Goal: Task Accomplishment & Management: Manage account settings

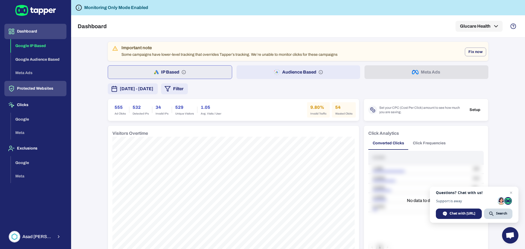
click at [29, 89] on button "Protected Websites" at bounding box center [35, 88] width 62 height 15
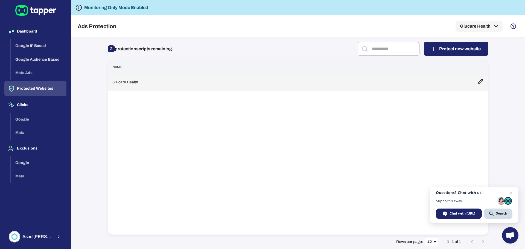
click at [280, 86] on td "Glucare Health" at bounding box center [290, 82] width 365 height 17
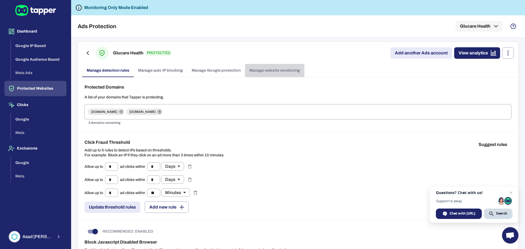
click at [281, 70] on link "Manage website monitoring" at bounding box center [274, 70] width 59 height 13
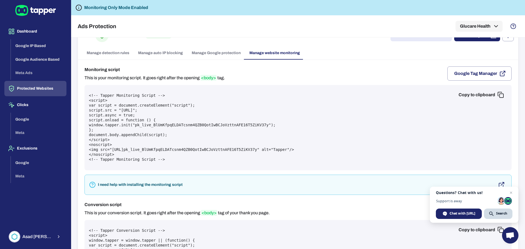
scroll to position [27, 0]
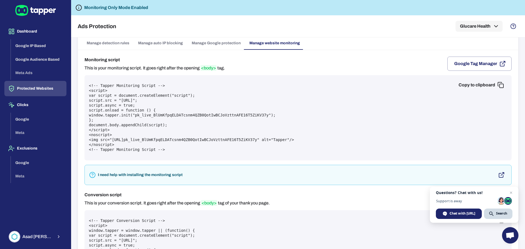
click at [501, 86] on button "Copy to clipboard" at bounding box center [481, 85] width 53 height 11
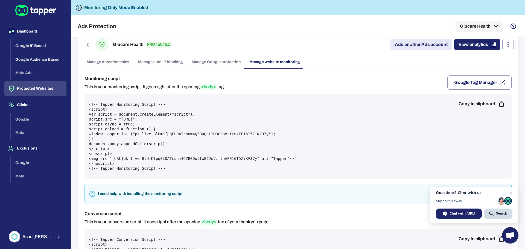
scroll to position [0, 0]
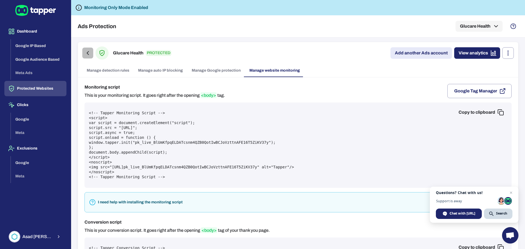
click at [88, 51] on icon "button" at bounding box center [88, 52] width 2 height 3
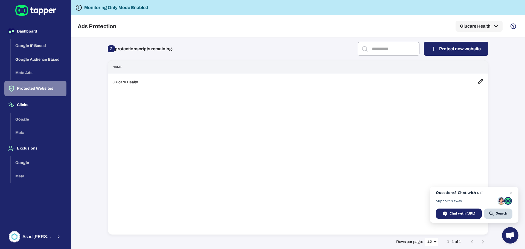
click at [33, 88] on button "Protected Websites" at bounding box center [35, 88] width 62 height 15
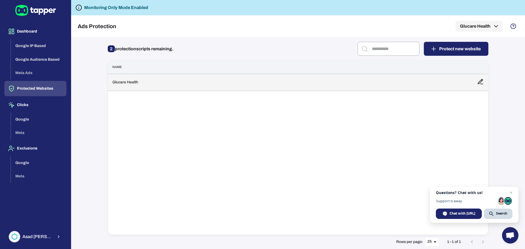
click at [140, 79] on td "Glucare Health" at bounding box center [290, 82] width 365 height 17
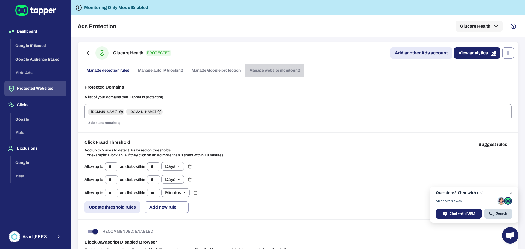
click at [269, 69] on link "Manage website monitoring" at bounding box center [274, 70] width 59 height 13
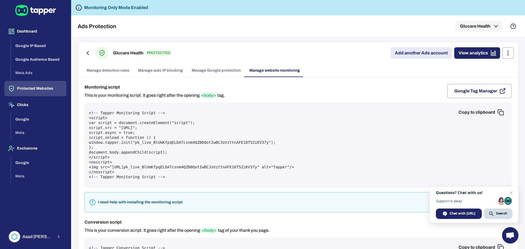
click at [113, 70] on link "Manage detection rules" at bounding box center [107, 70] width 51 height 13
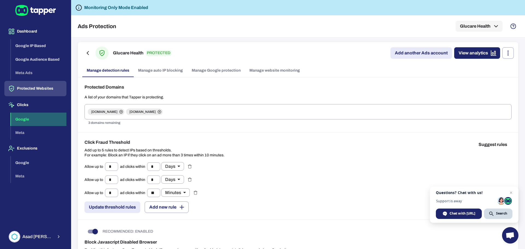
click at [25, 119] on button "Google" at bounding box center [39, 120] width 56 height 14
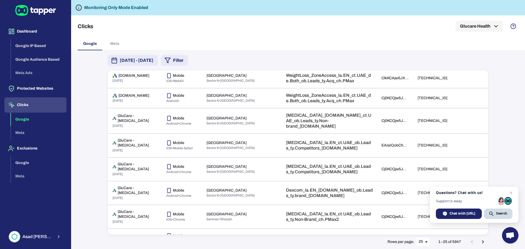
scroll to position [460, 0]
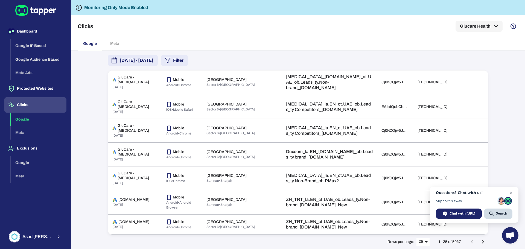
click at [511, 193] on span "Open chat" at bounding box center [511, 193] width 7 height 7
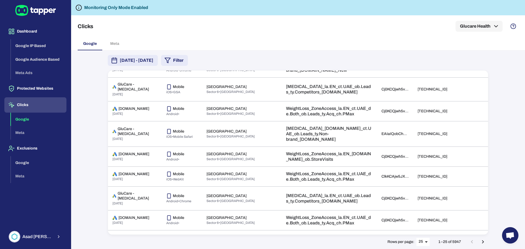
scroll to position [0, 0]
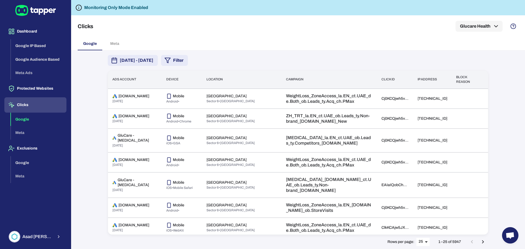
click at [427, 243] on body "Dashboard Google IP Based Google Audience Based Meta Ads Protected Websites Cli…" at bounding box center [262, 124] width 525 height 249
click at [427, 240] on li "50" at bounding box center [424, 238] width 14 height 9
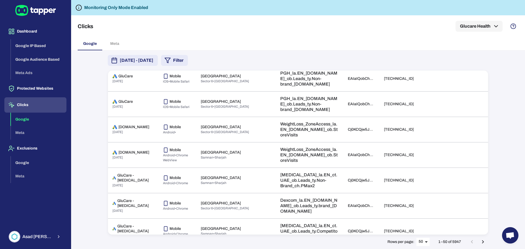
scroll to position [1101, 0]
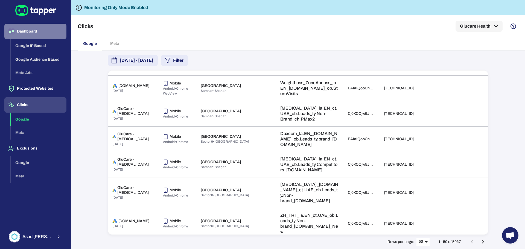
click at [30, 30] on button "Dashboard" at bounding box center [35, 31] width 62 height 15
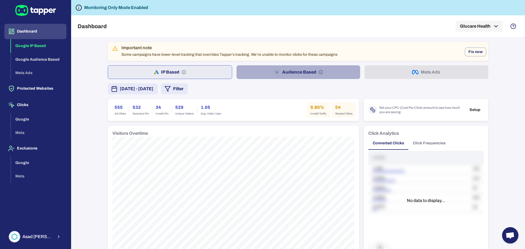
click at [288, 70] on button "Audience Based" at bounding box center [299, 72] width 124 height 14
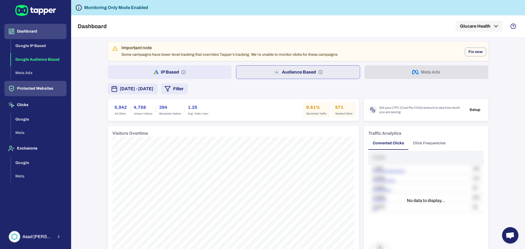
click at [30, 89] on button "Protected Websites" at bounding box center [35, 88] width 62 height 15
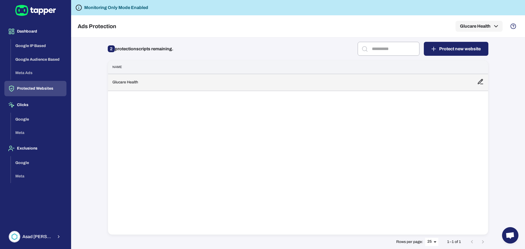
click at [188, 84] on td "Glucare Health" at bounding box center [290, 82] width 365 height 17
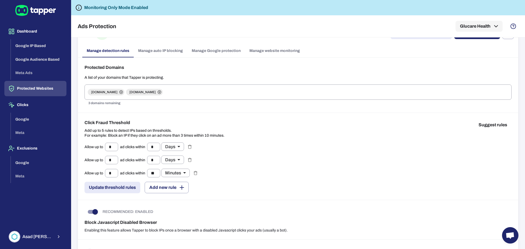
scroll to position [19, 0]
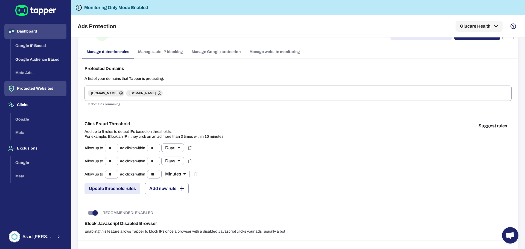
click at [37, 34] on button "Dashboard" at bounding box center [35, 31] width 62 height 15
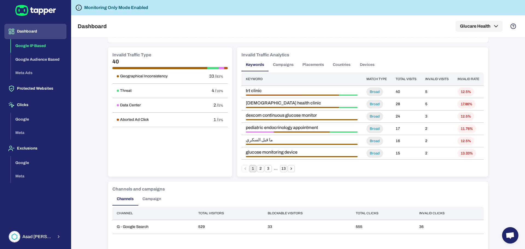
scroll to position [380, 0]
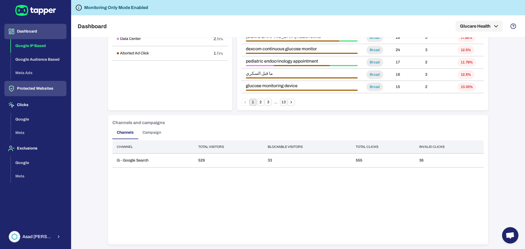
click at [46, 92] on button "Protected Websites" at bounding box center [35, 88] width 62 height 15
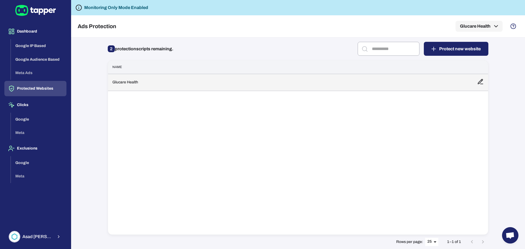
click at [222, 85] on td "Glucare Health" at bounding box center [290, 82] width 365 height 17
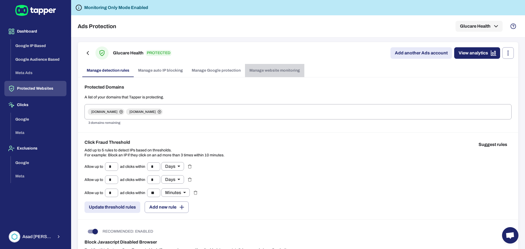
click at [260, 66] on link "Manage website monitoring" at bounding box center [274, 70] width 59 height 13
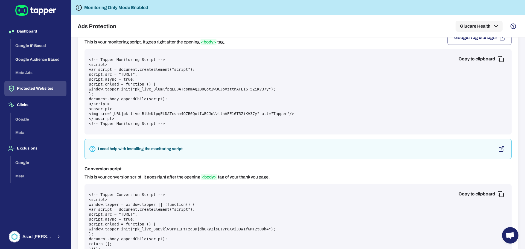
scroll to position [35, 0]
